Goal: Navigation & Orientation: Find specific page/section

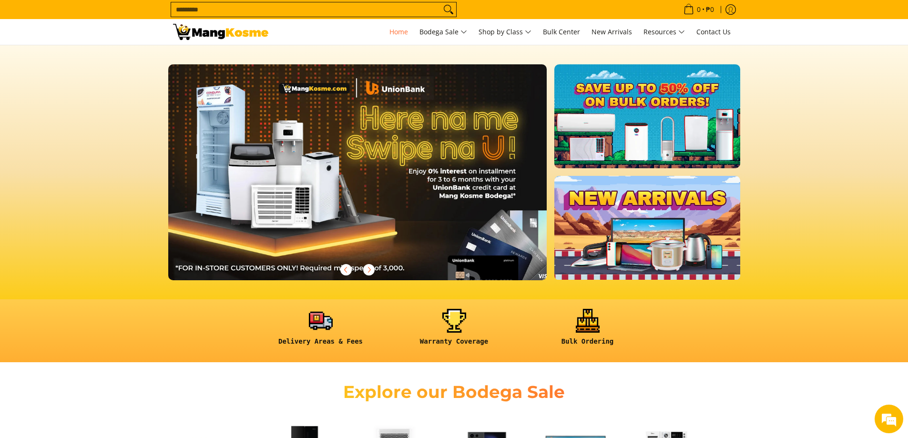
scroll to position [0, 379]
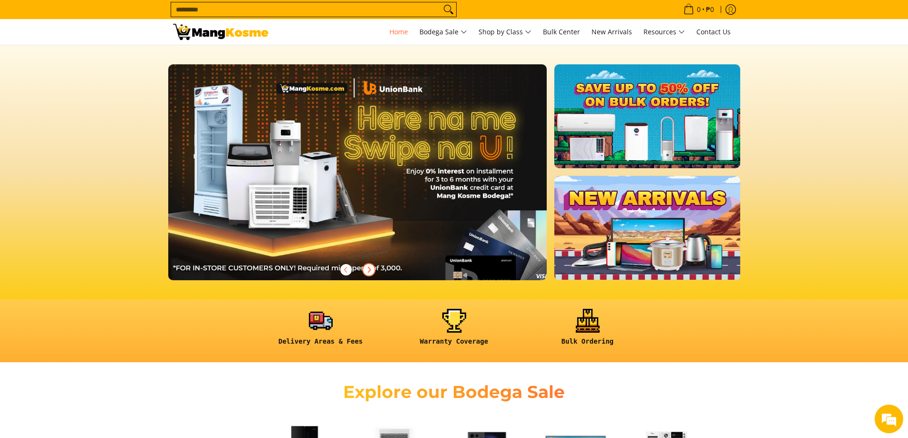
click at [367, 272] on icon "Next" at bounding box center [369, 270] width 8 height 8
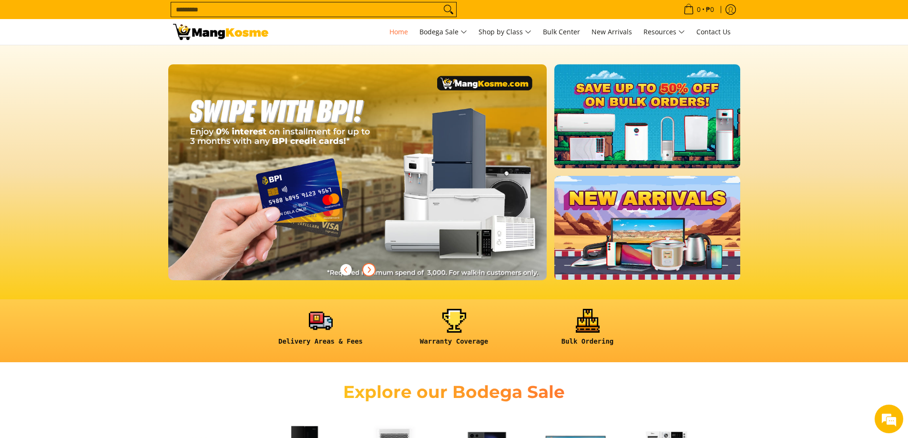
click at [367, 272] on icon "Next" at bounding box center [369, 270] width 8 height 8
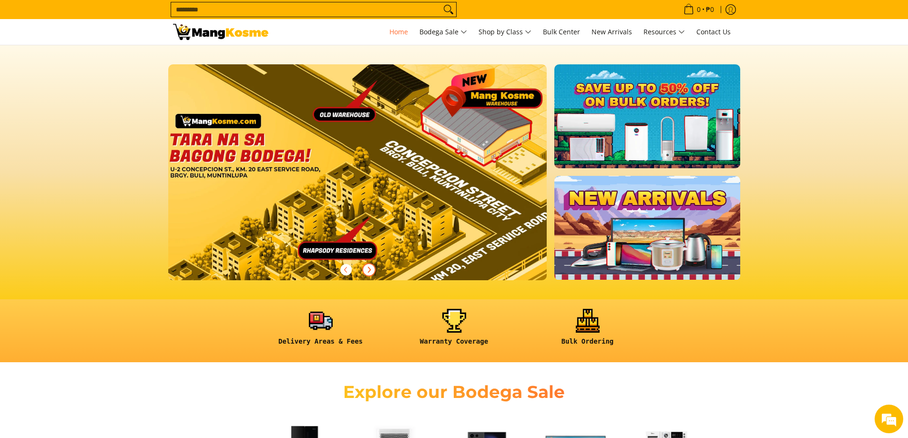
click at [367, 272] on icon "Next" at bounding box center [369, 270] width 8 height 8
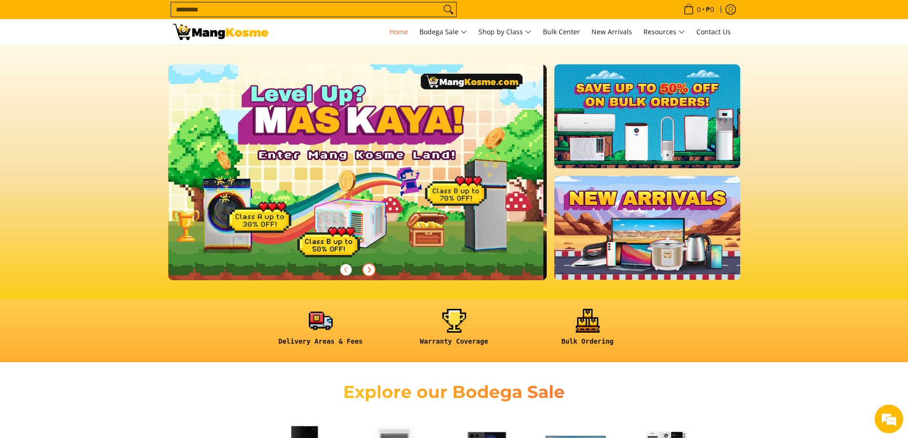
scroll to position [0, 0]
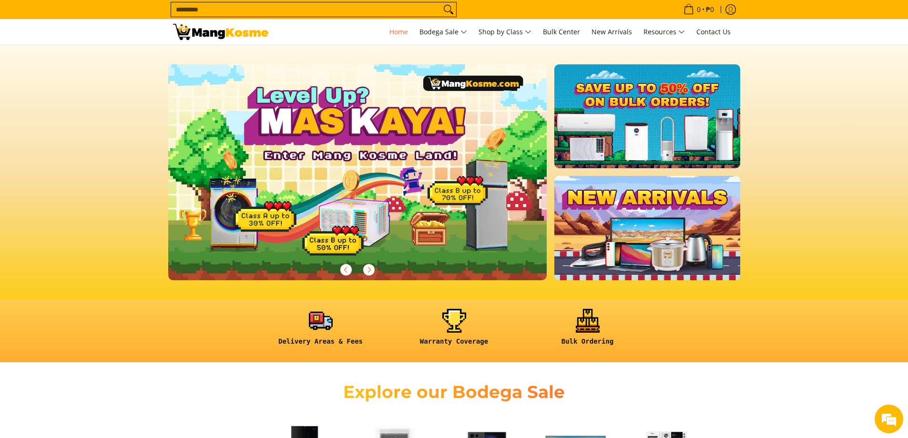
click at [678, 203] on link at bounding box center [646, 228] width 185 height 104
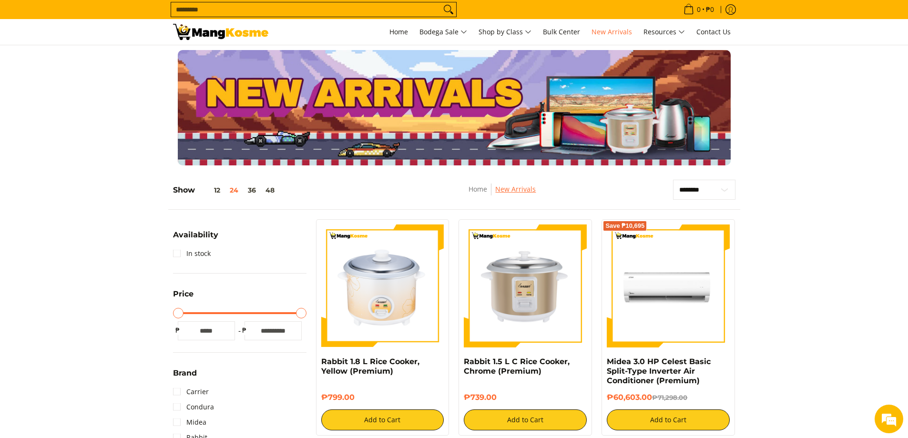
click at [514, 191] on link "New Arrivals" at bounding box center [515, 188] width 41 height 9
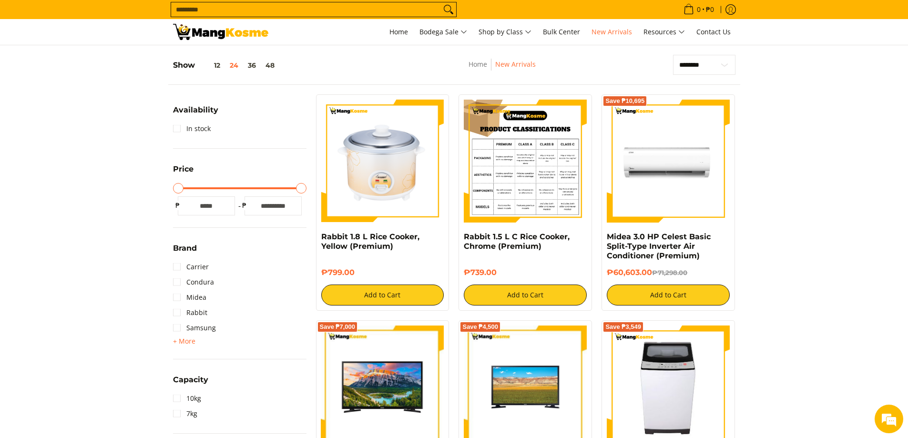
scroll to position [238, 0]
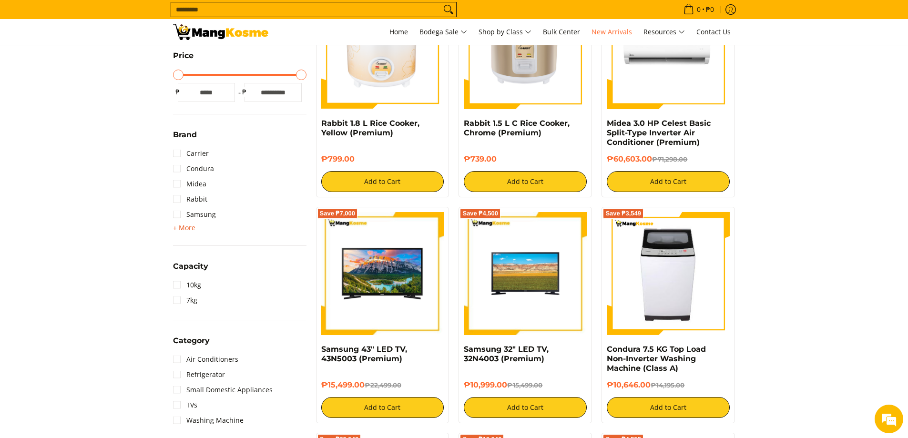
click at [184, 227] on span "+ More" at bounding box center [184, 228] width 22 height 8
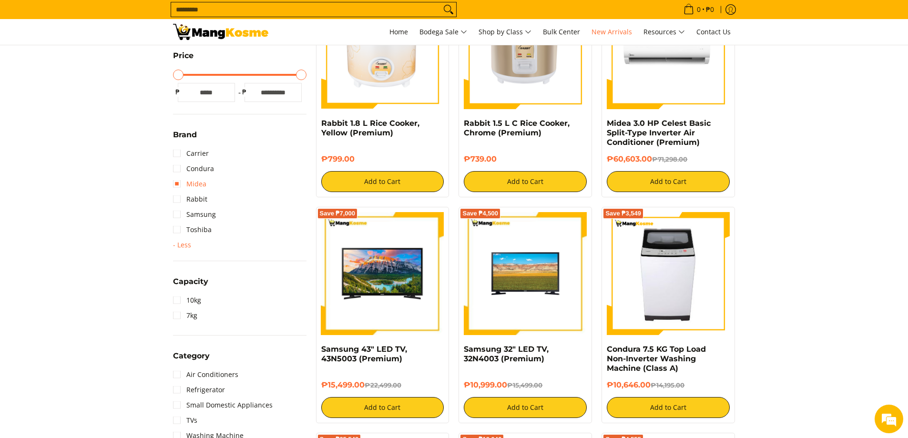
click at [182, 185] on link "Midea" at bounding box center [189, 183] width 33 height 15
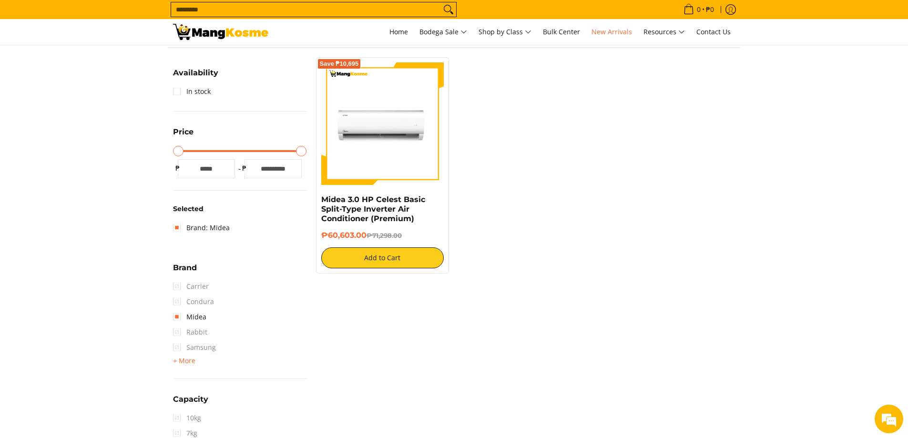
scroll to position [134, 0]
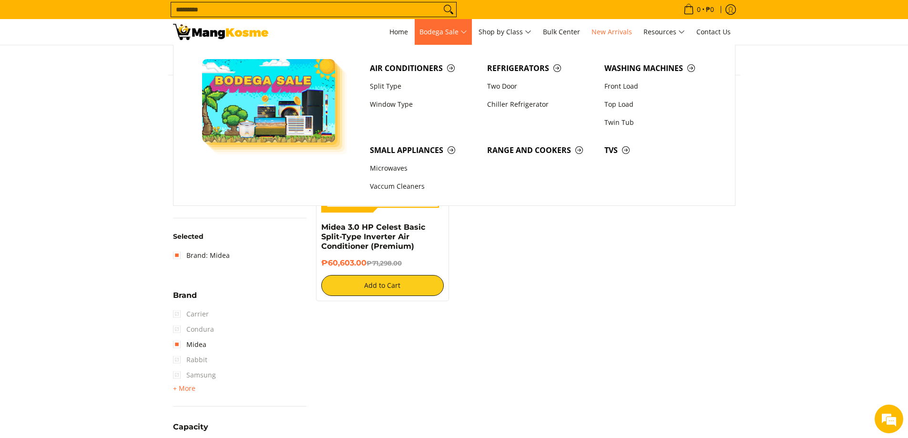
click at [461, 36] on span "Bodega Sale" at bounding box center [444, 32] width 48 height 12
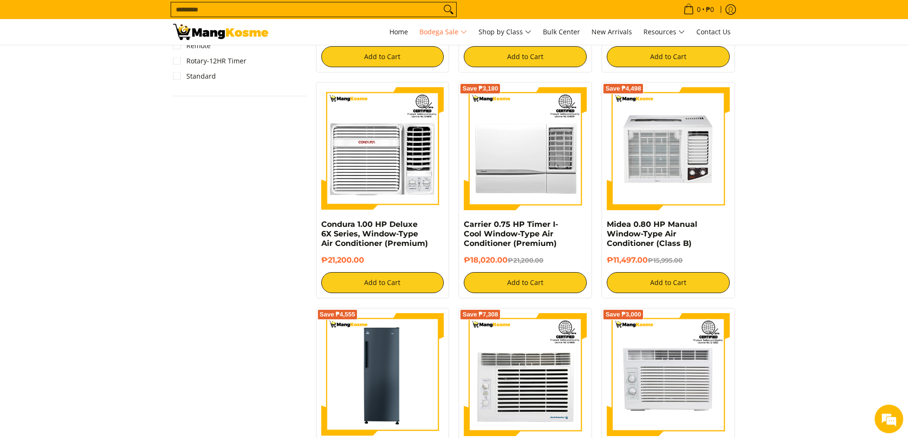
scroll to position [1430, 0]
